Goal: Information Seeking & Learning: Find specific fact

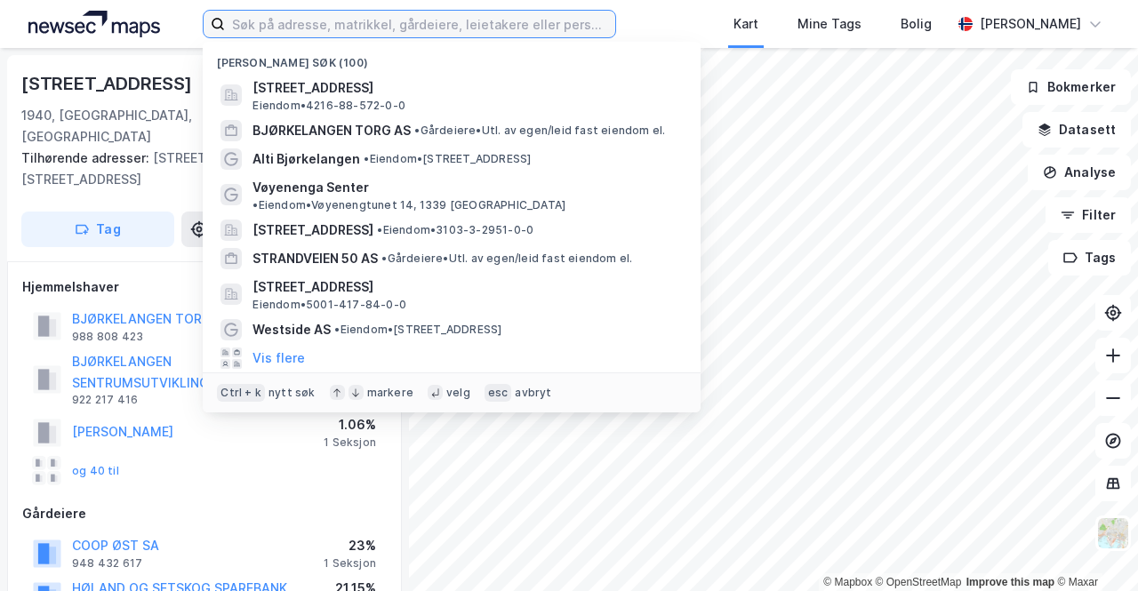
click at [251, 34] on input at bounding box center [420, 24] width 390 height 27
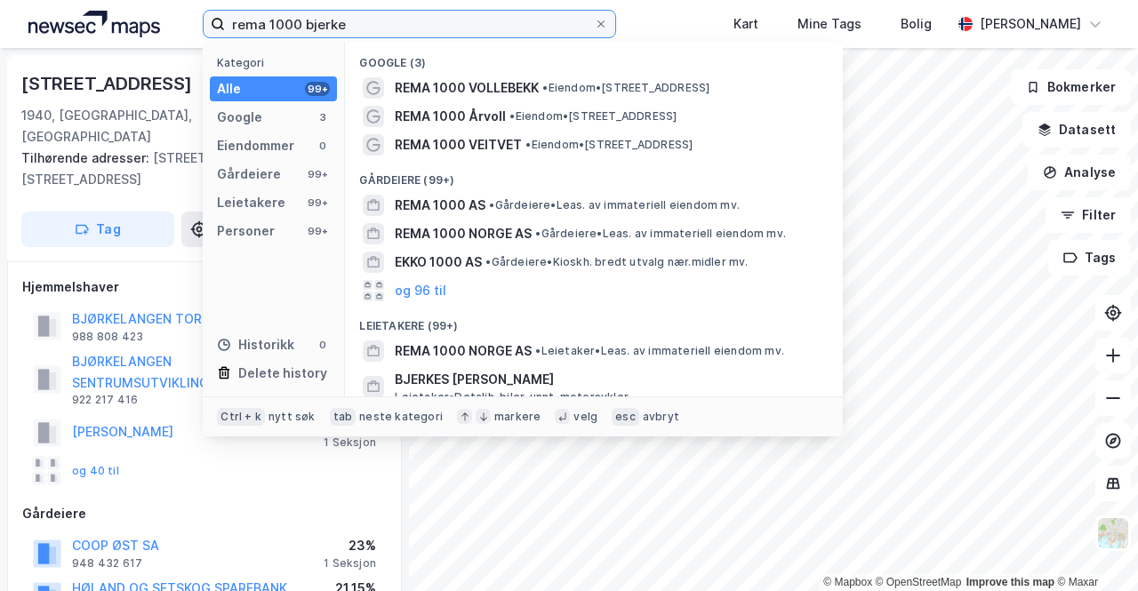
click at [336, 12] on input "rema 1000 bjerke" at bounding box center [409, 24] width 369 height 27
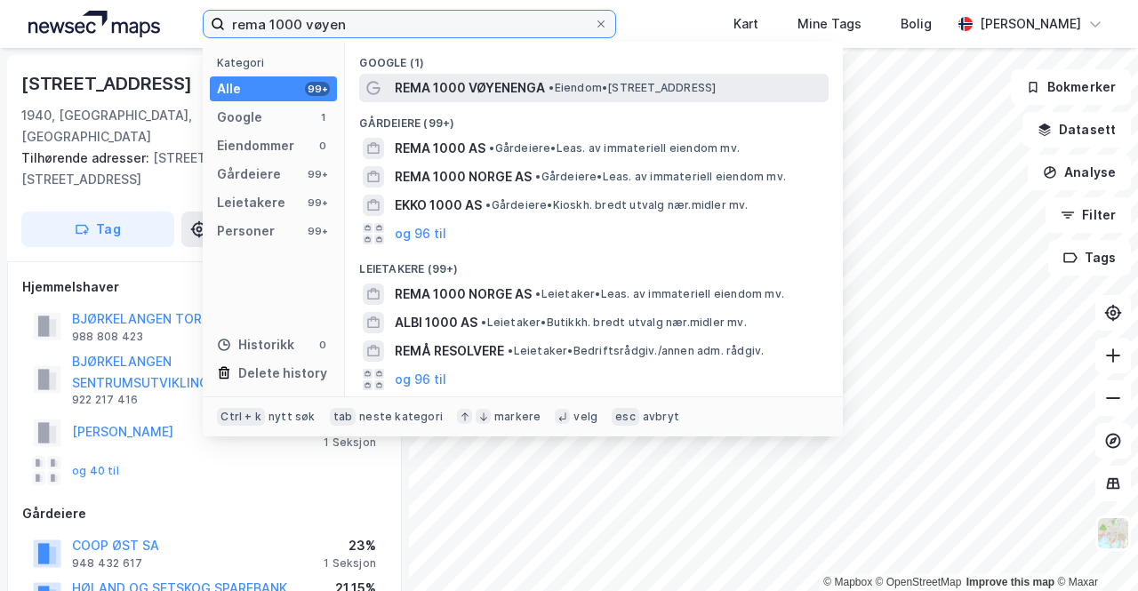
type input "rema 1000 vøyen"
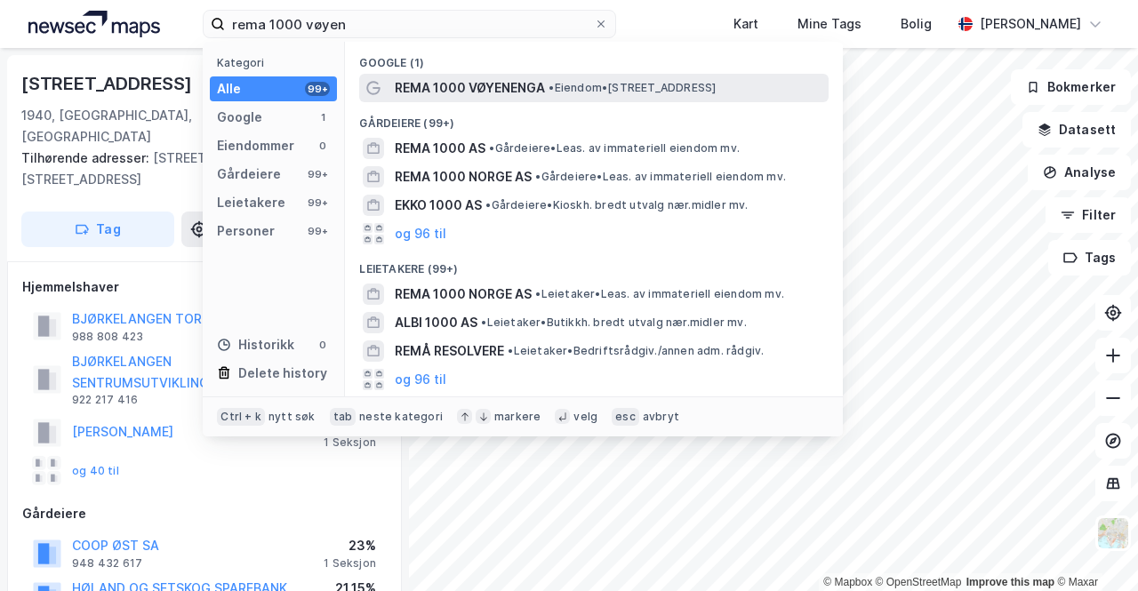
click at [534, 90] on span "REMA 1000 VØYENENGA" at bounding box center [470, 87] width 150 height 21
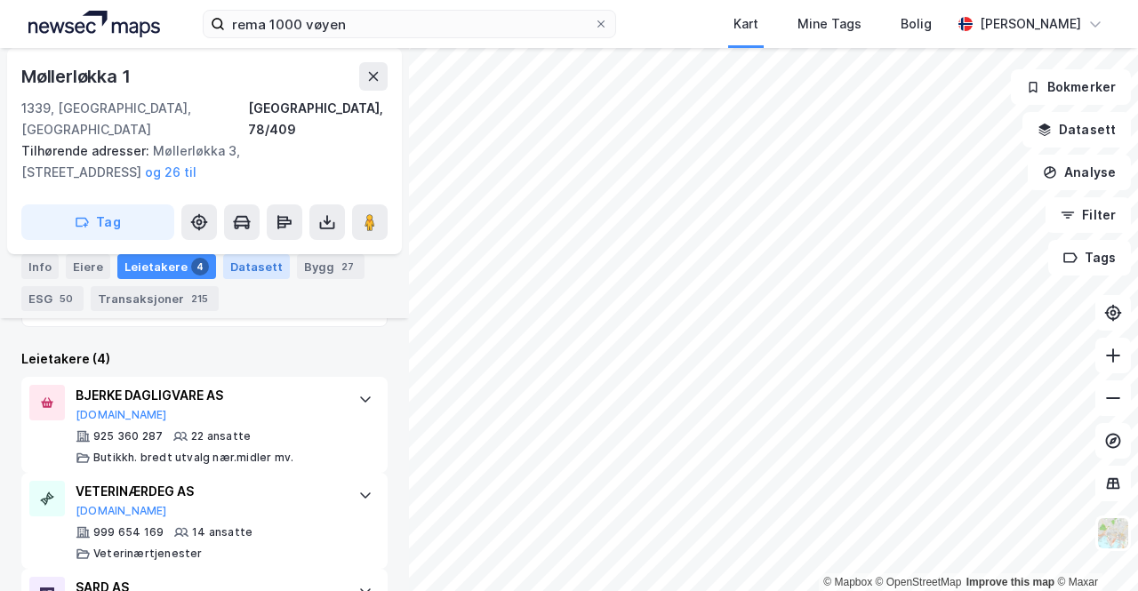
scroll to position [680, 0]
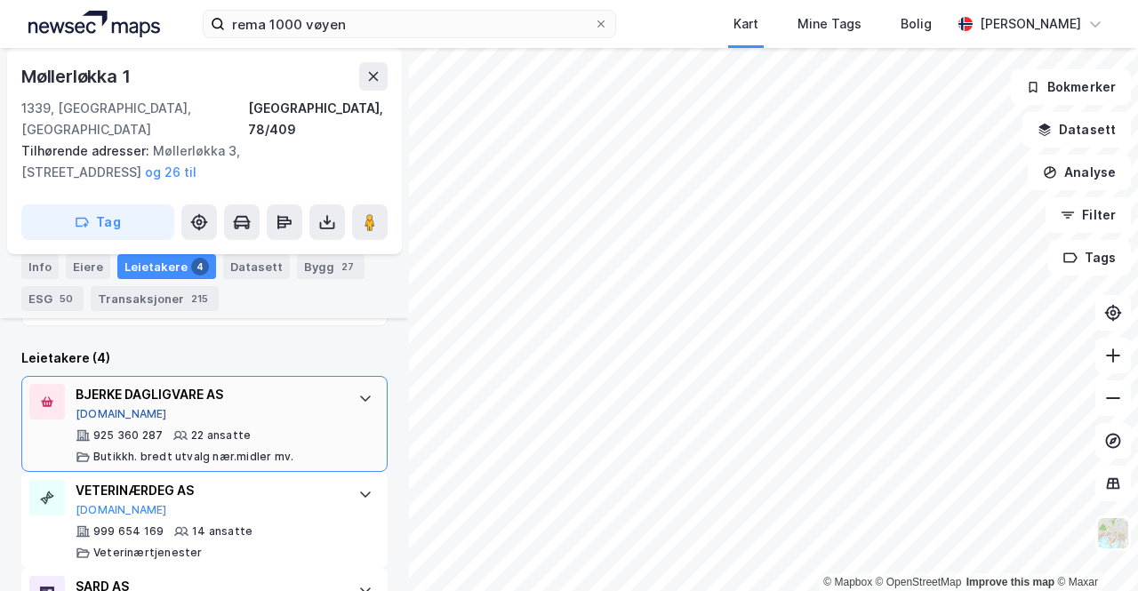
click at [110, 407] on button "[DOMAIN_NAME]" at bounding box center [122, 414] width 92 height 14
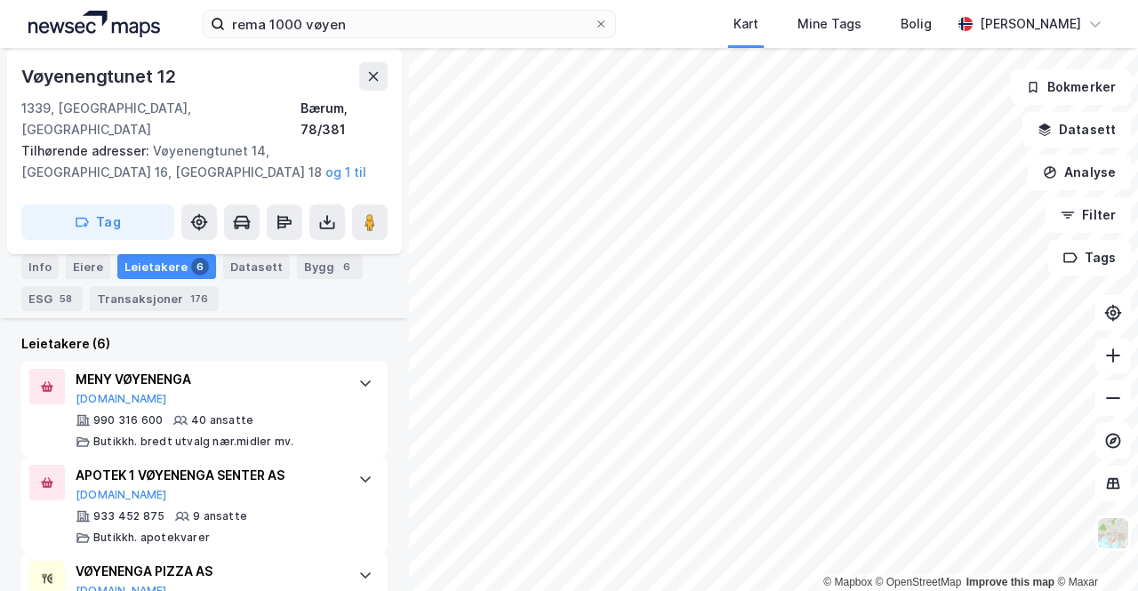
scroll to position [729, 0]
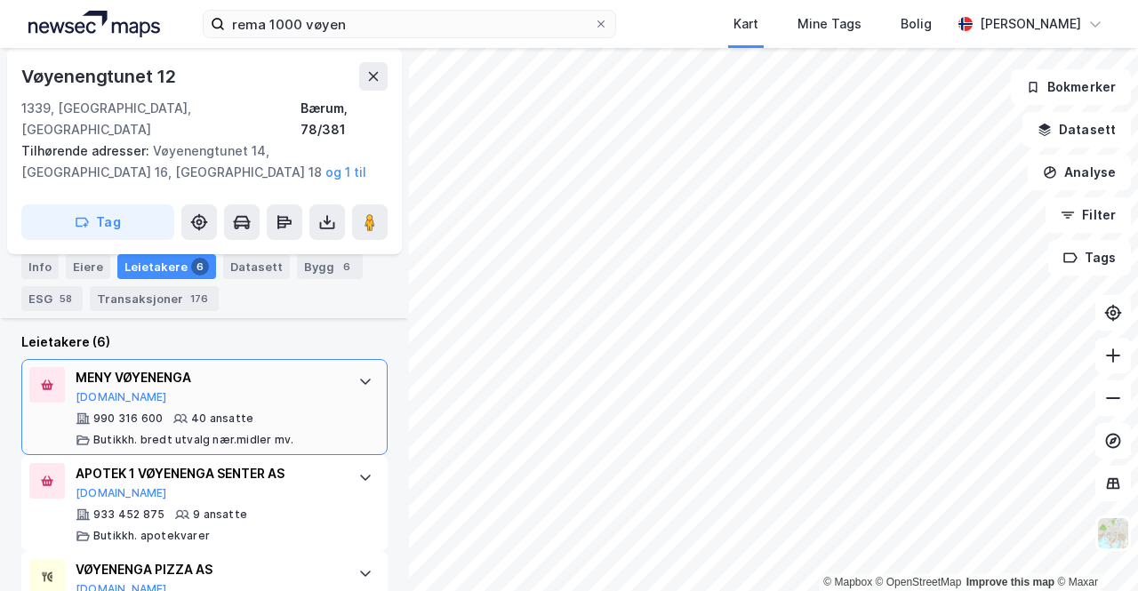
click at [104, 367] on div "MENY VØYENENGA" at bounding box center [208, 377] width 265 height 21
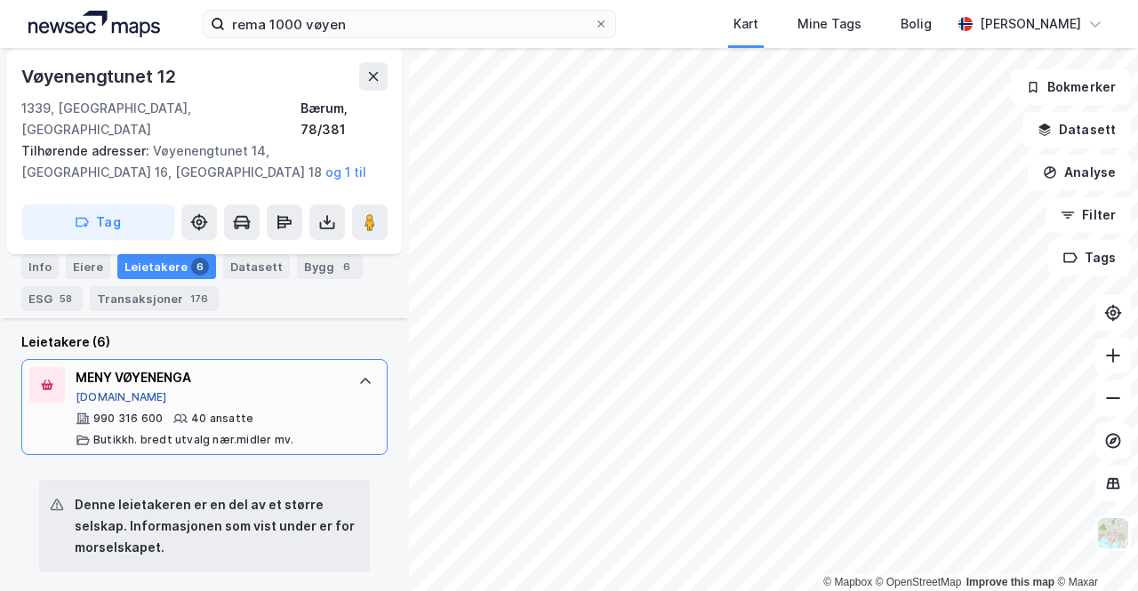
click at [105, 390] on button "[DOMAIN_NAME]" at bounding box center [122, 397] width 92 height 14
